Goal: Task Accomplishment & Management: Manage account settings

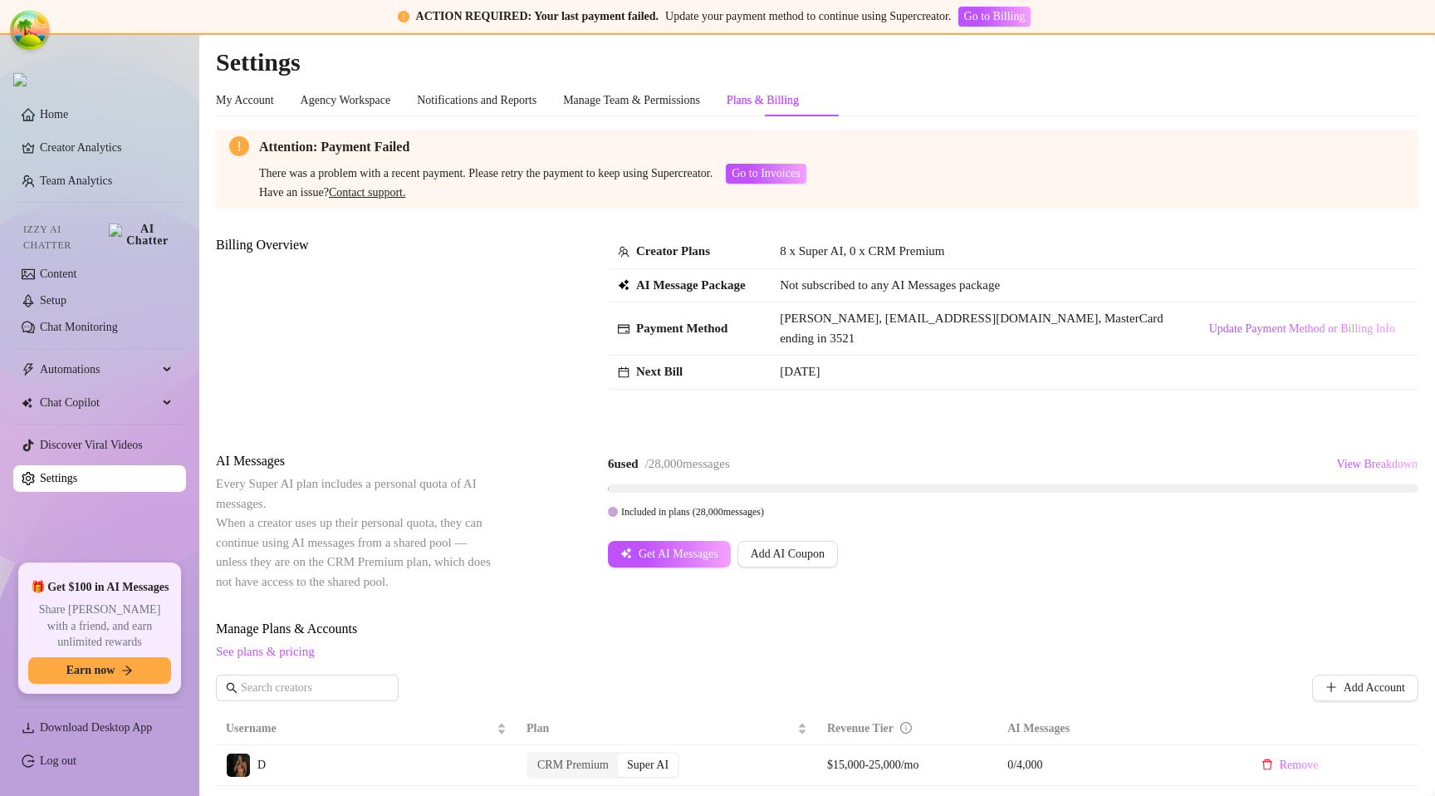
click at [1132, 416] on div "Billing Overview Creator Plans 8 x Super AI, 0 x CRM Premium AI Message Package…" at bounding box center [817, 329] width 1203 height 189
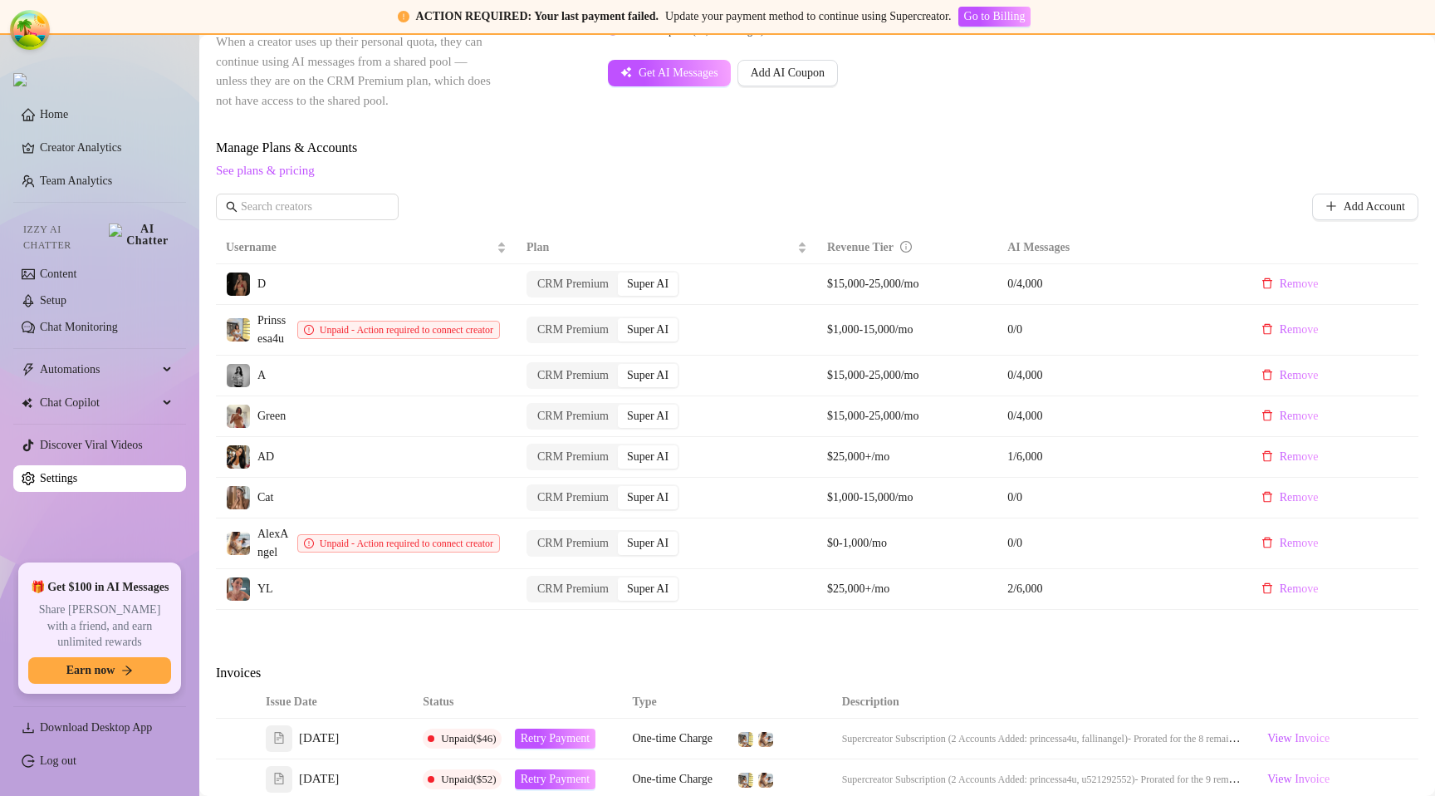
scroll to position [445, 0]
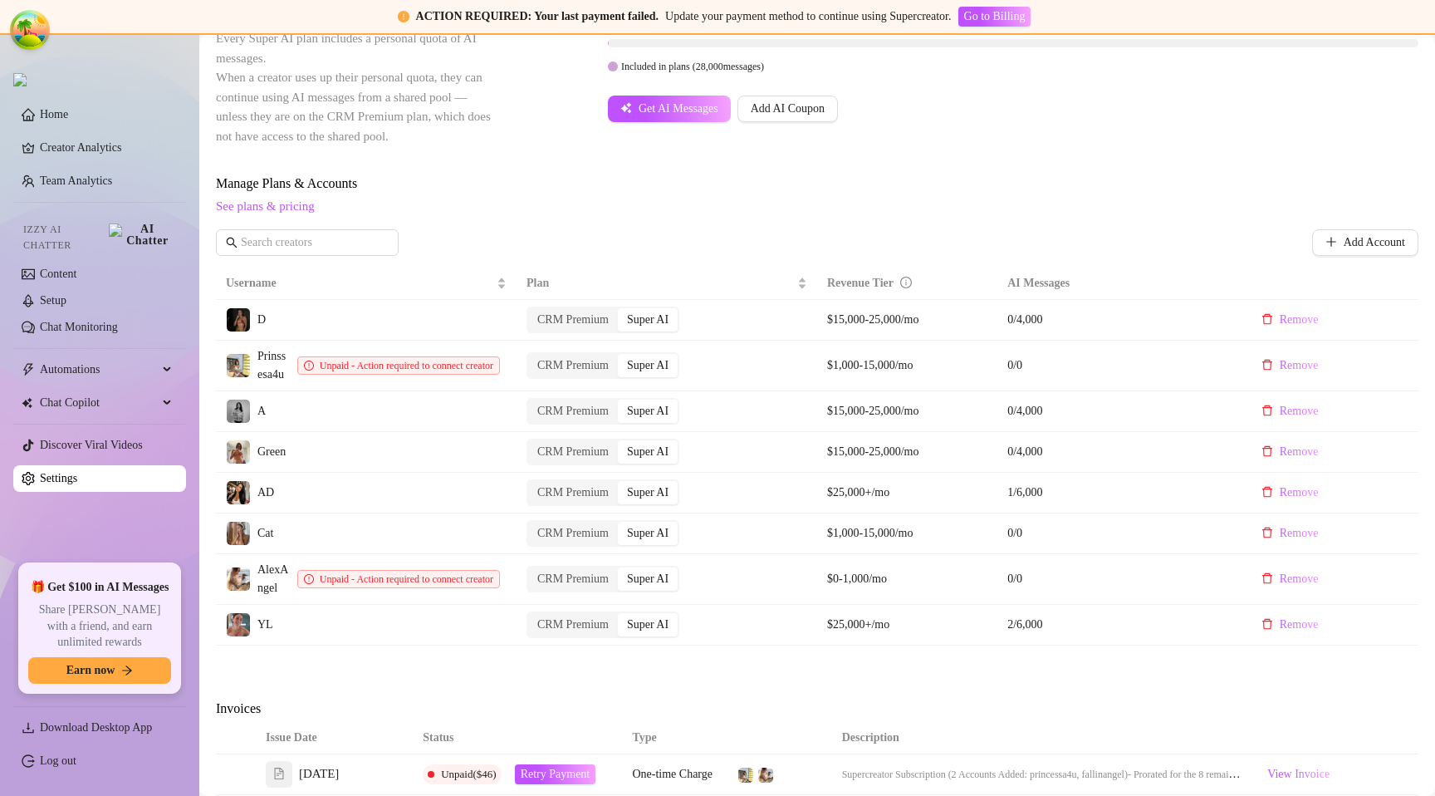
click at [545, 219] on div "Manage Plans & Accounts See plans & pricing Add Account" at bounding box center [817, 221] width 1203 height 95
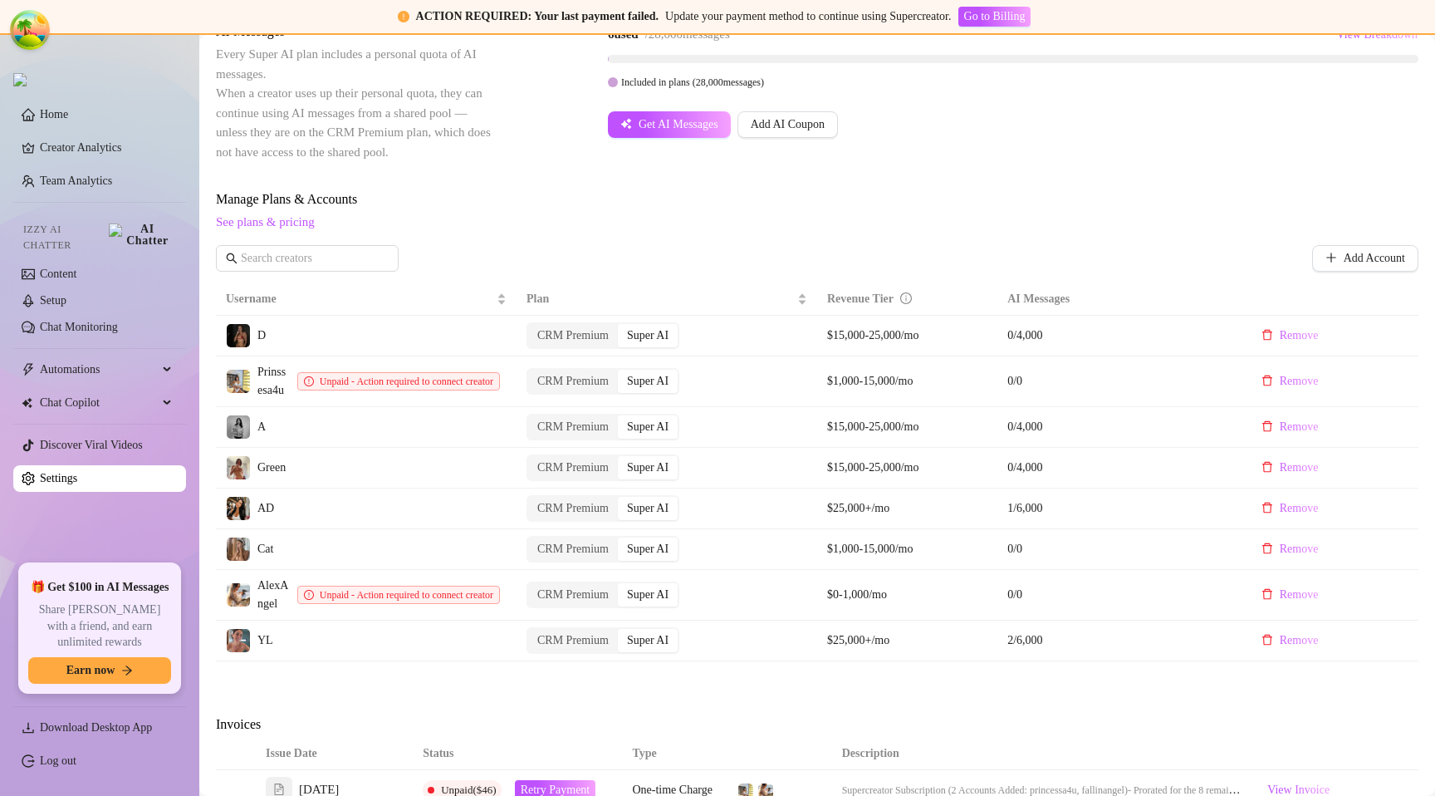
scroll to position [424, 0]
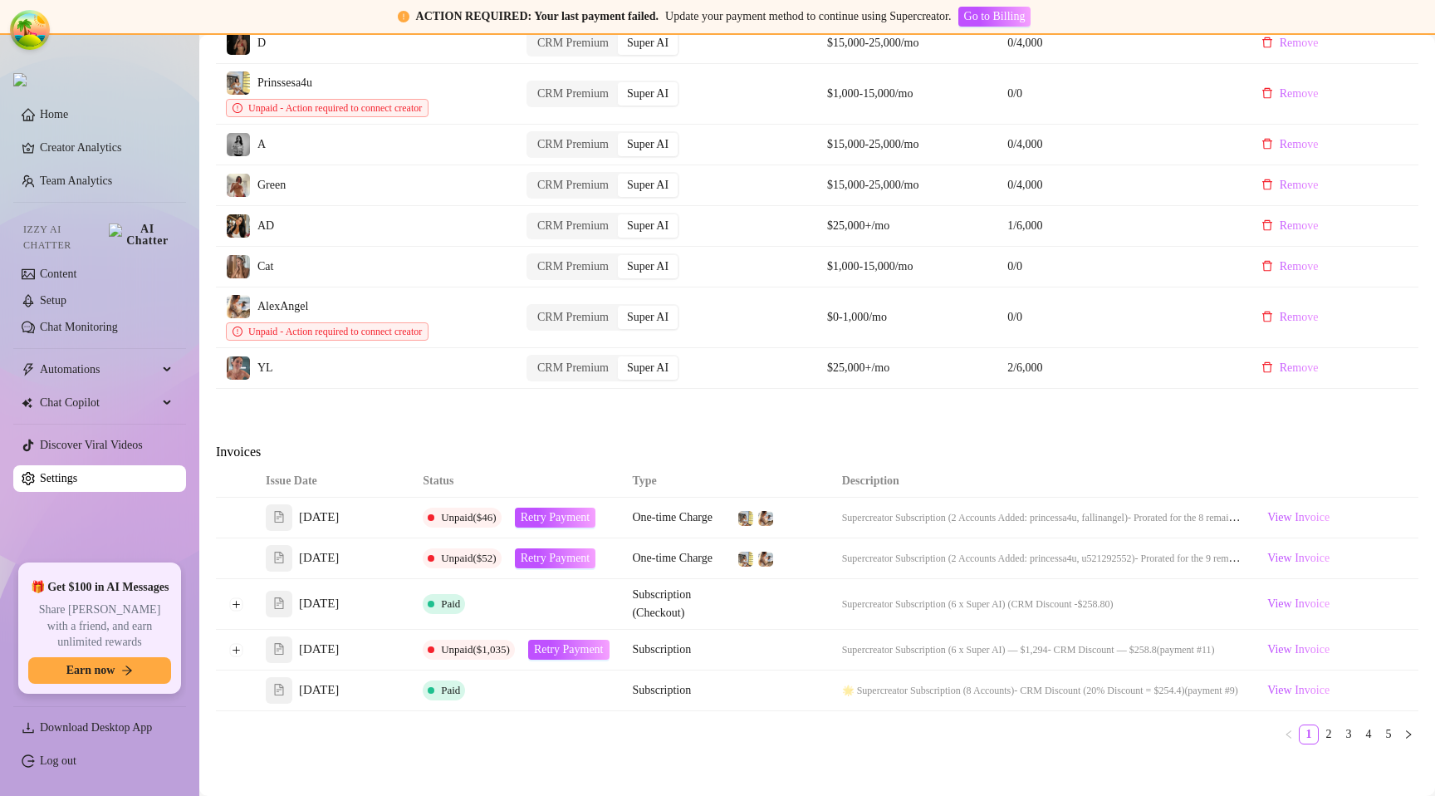
scroll to position [911, 0]
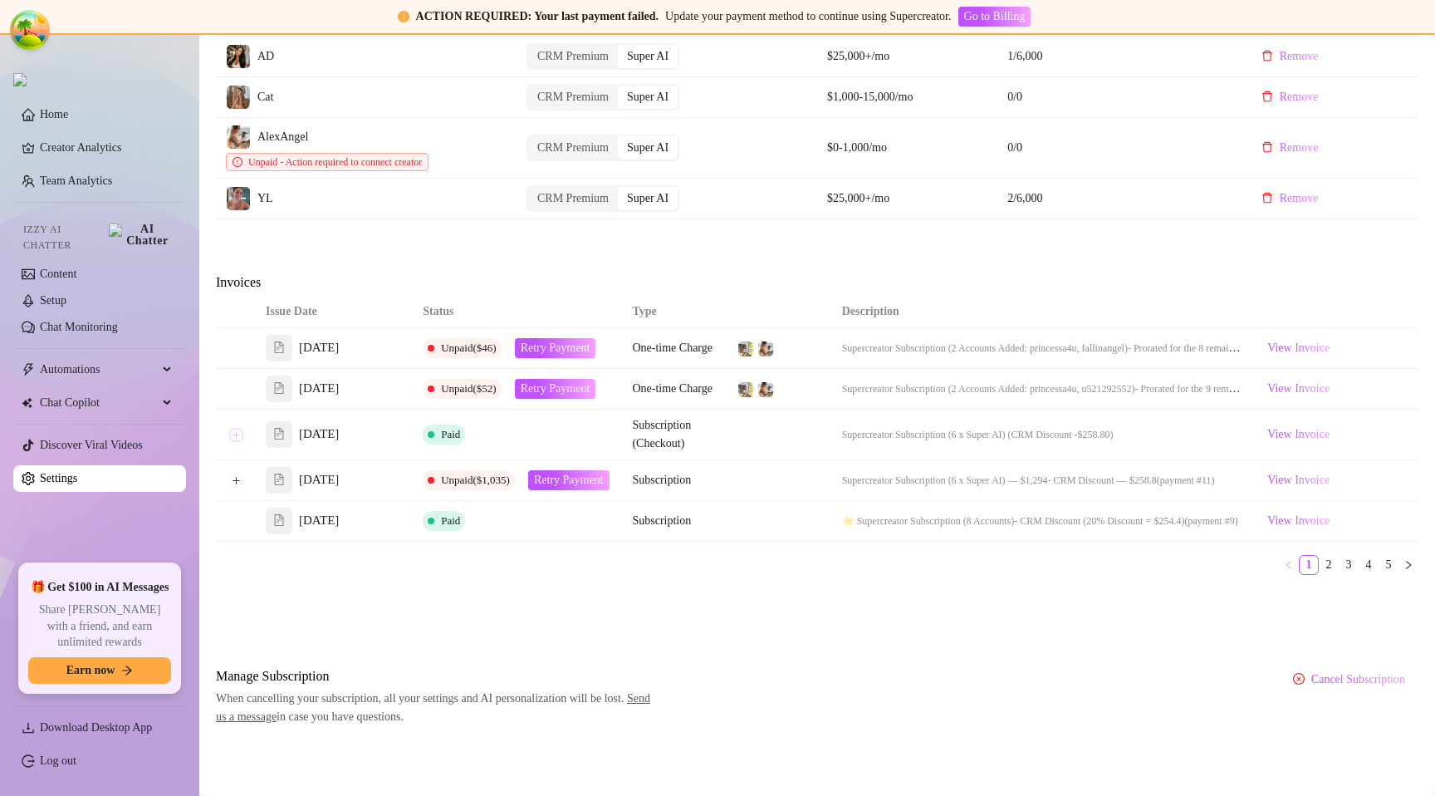
click at [240, 434] on button "Expand row" at bounding box center [235, 434] width 13 height 13
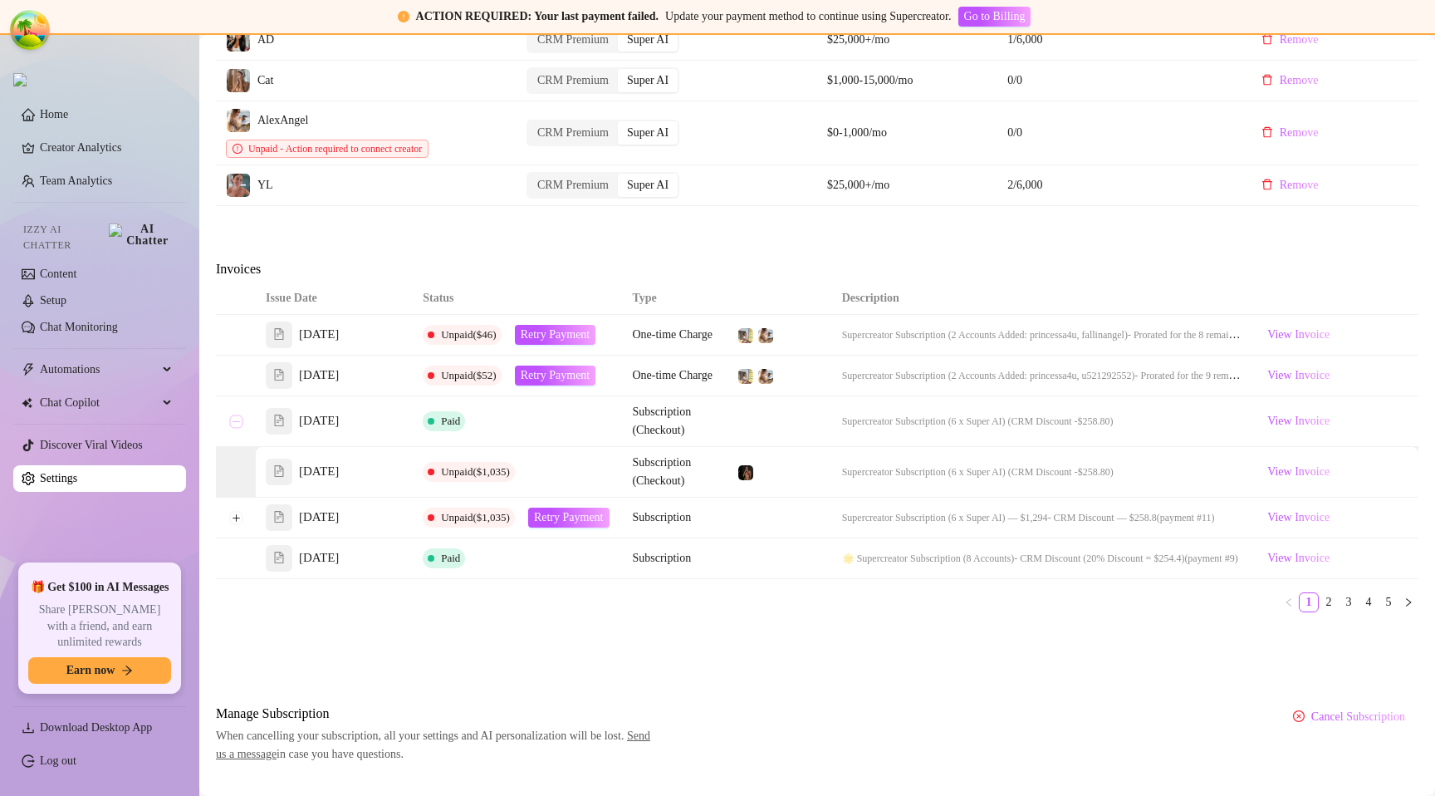
click at [240, 434] on td at bounding box center [236, 421] width 40 height 51
click at [236, 428] on button "Collapse row" at bounding box center [235, 420] width 13 height 13
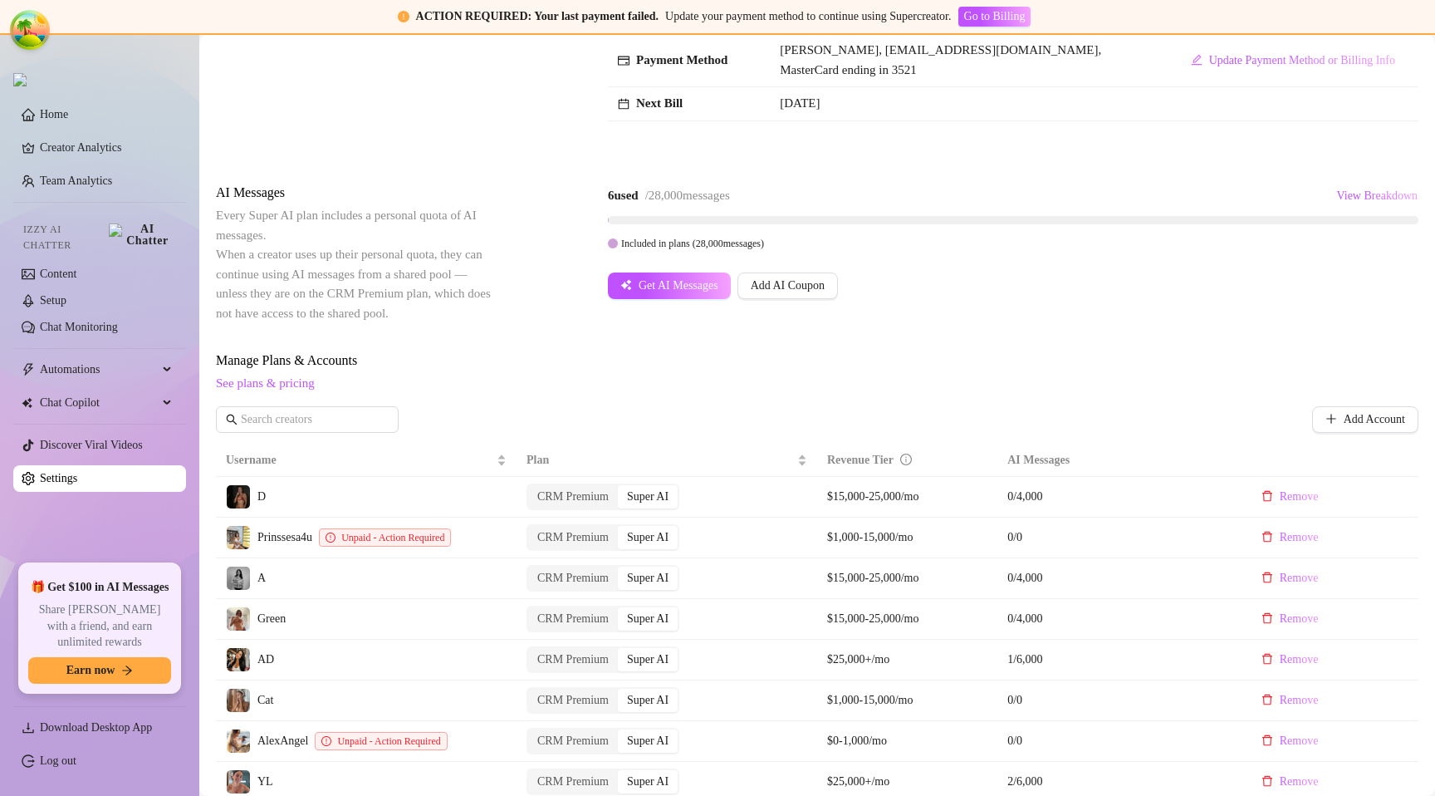
scroll to position [0, 0]
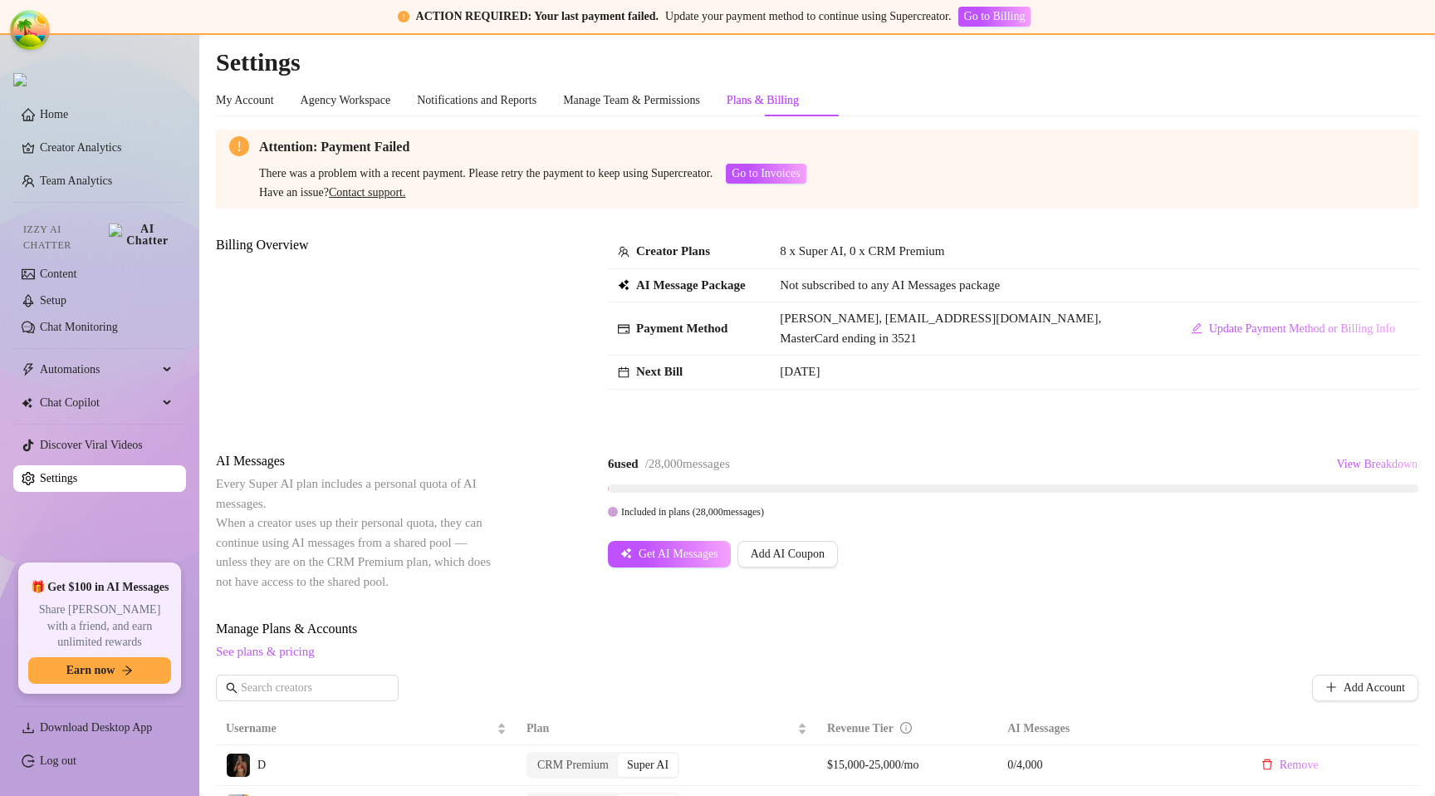
click at [472, 296] on div "Billing Overview" at bounding box center [355, 329] width 279 height 189
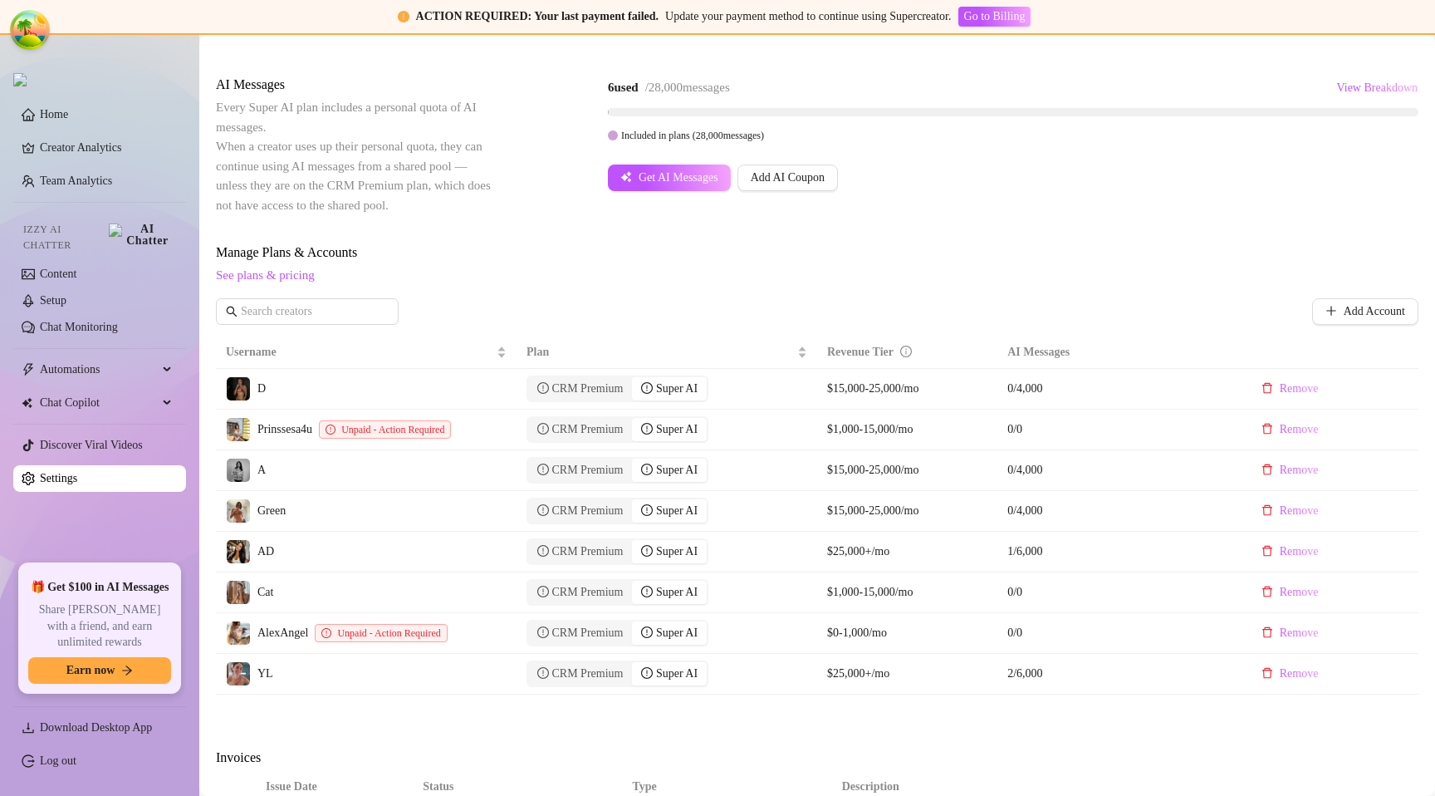
scroll to position [379, 0]
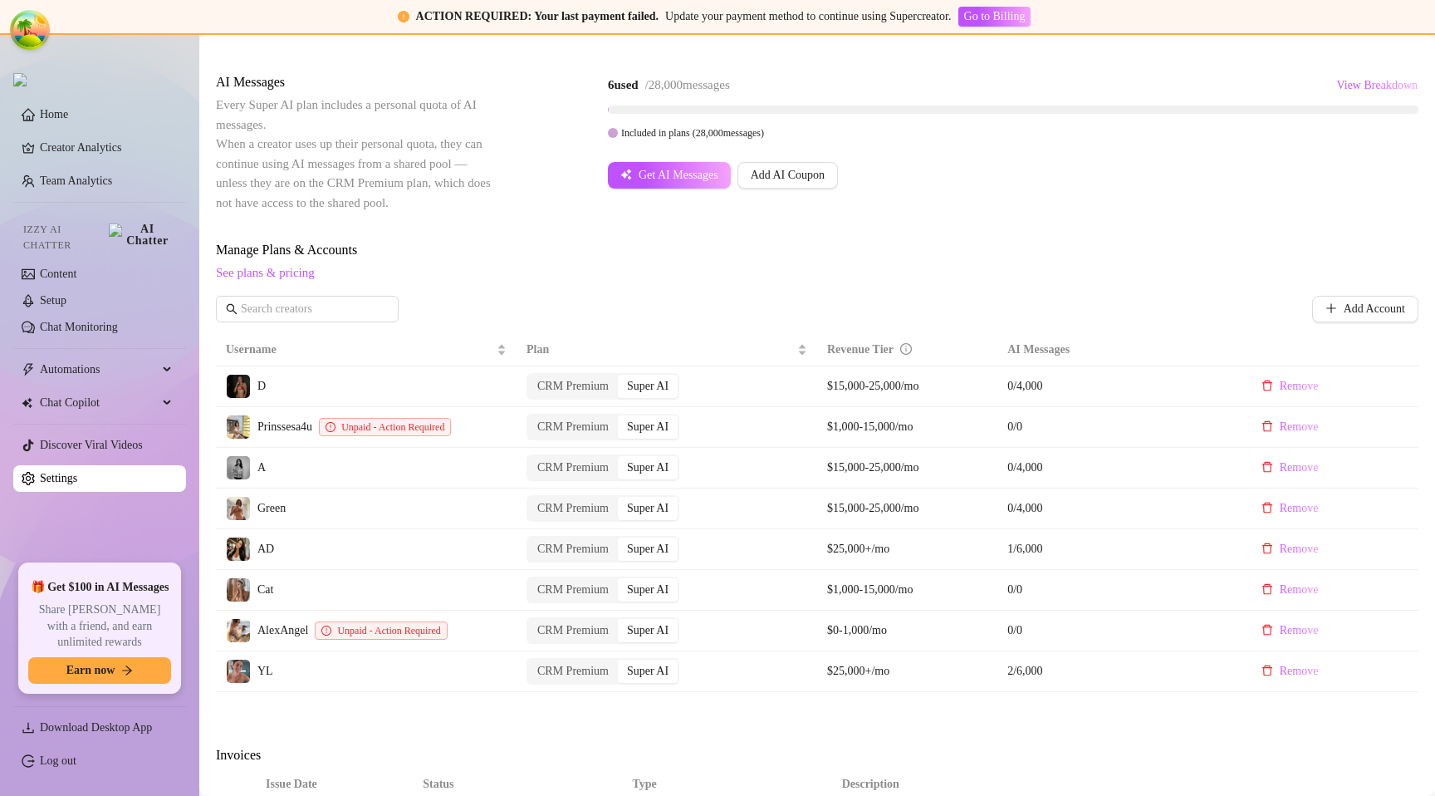
click at [1007, 166] on div "Get AI Messages Add AI Coupon" at bounding box center [1013, 175] width 811 height 27
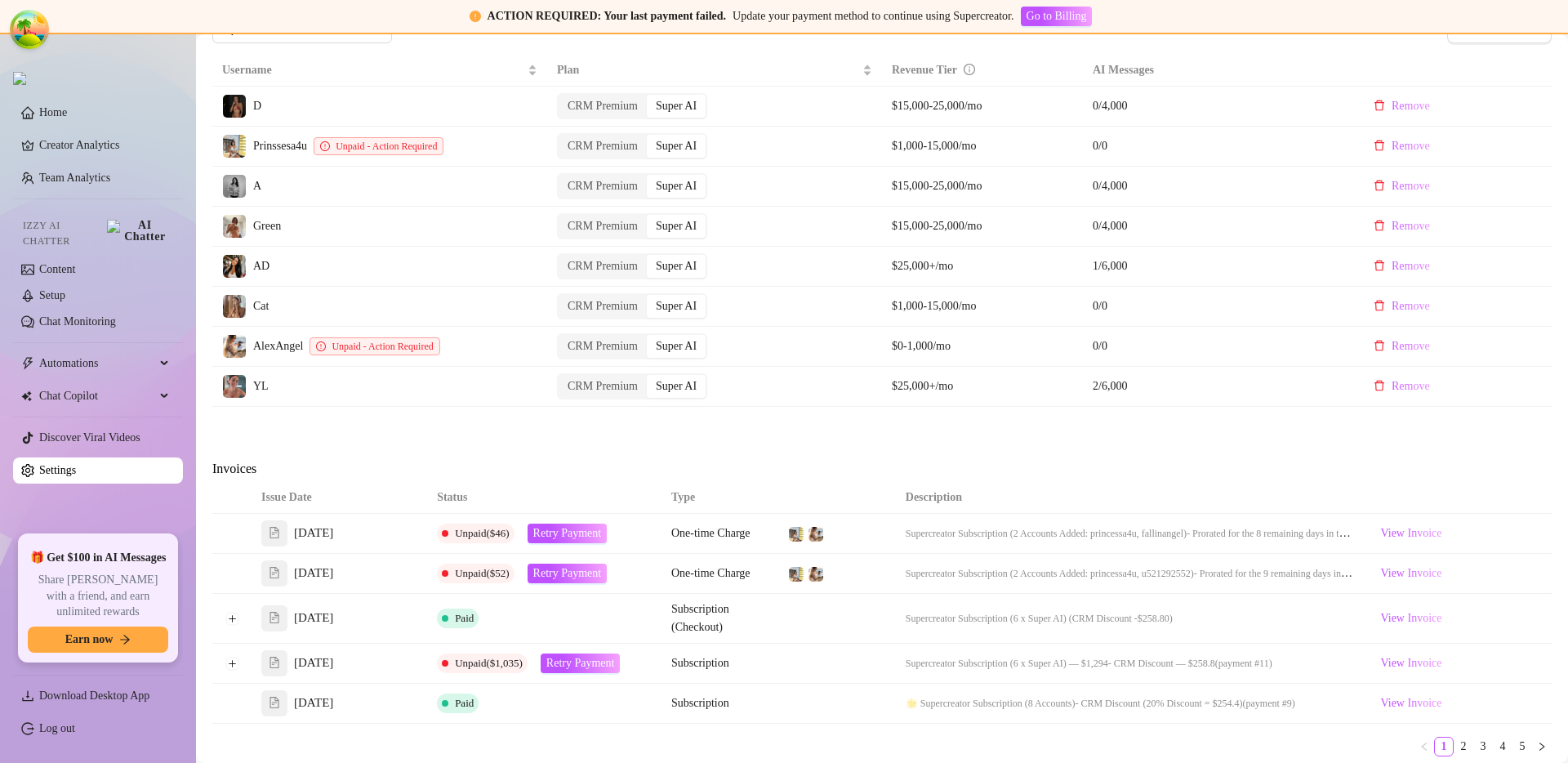
scroll to position [649, 0]
click at [525, 439] on div "Attention: Payment Failed There was a problem with a recent payment. Please ret…" at bounding box center [882, 189] width 1340 height 1423
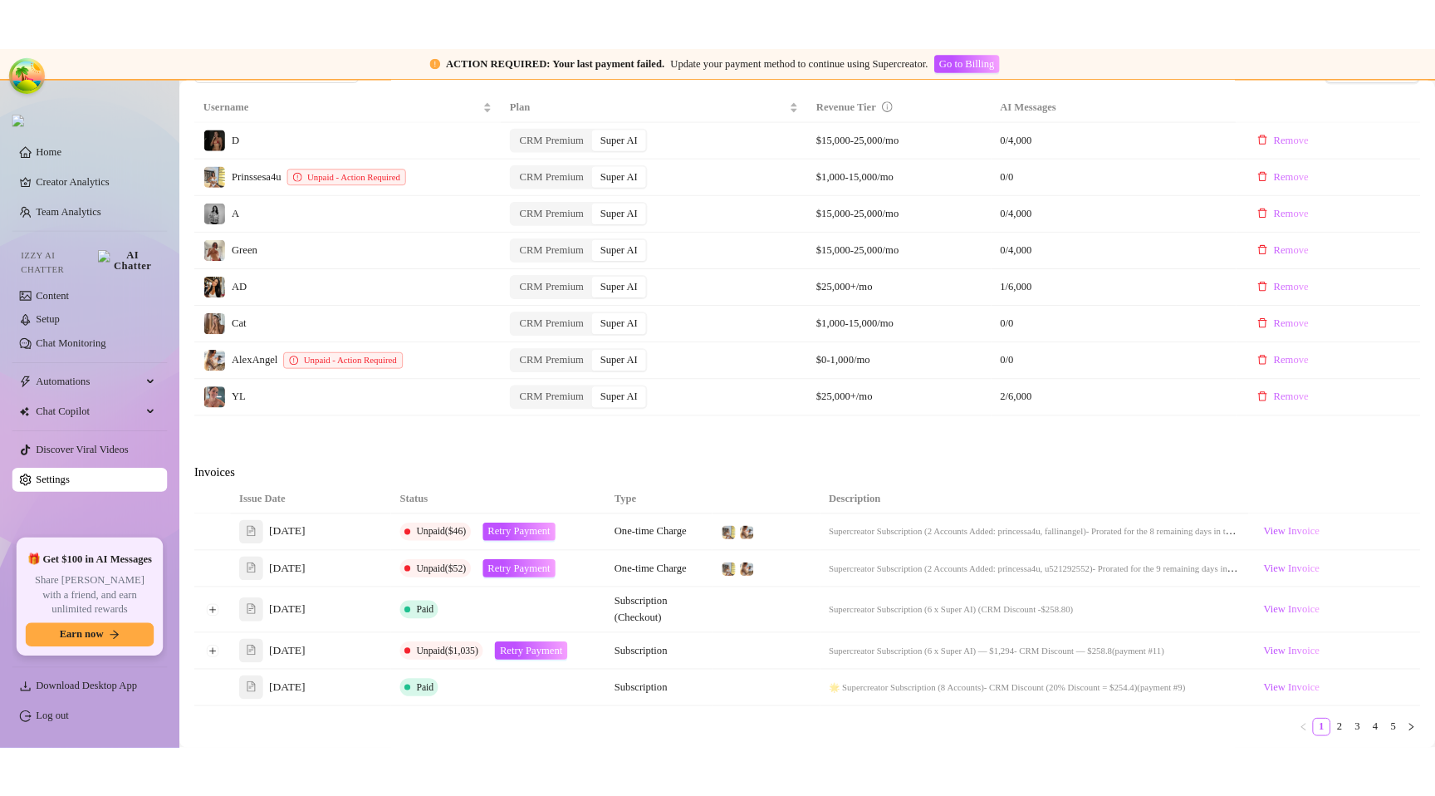
scroll to position [664, 0]
